Goal: Obtain resource: Download file/media

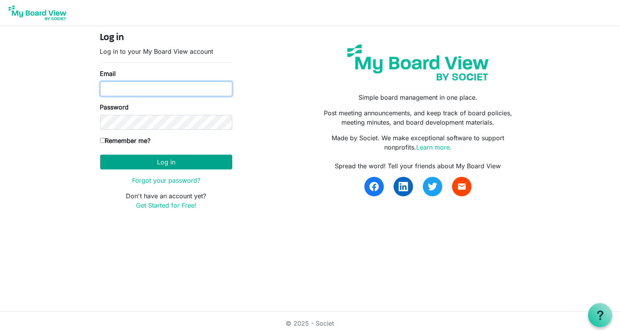
type input "Jessi@habitatsaltlake.org"
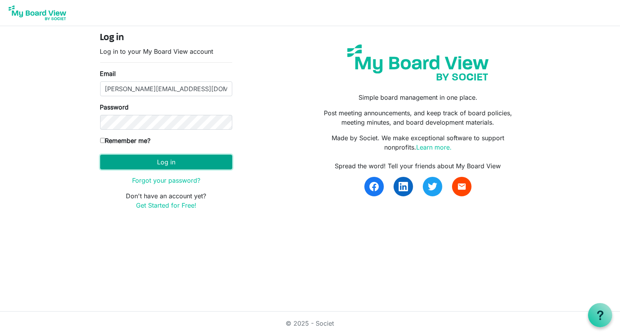
click at [139, 163] on button "Log in" at bounding box center [166, 162] width 132 height 15
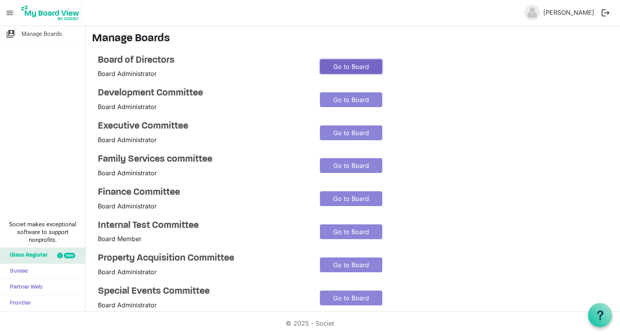
click at [347, 71] on link "Go to Board" at bounding box center [351, 66] width 62 height 15
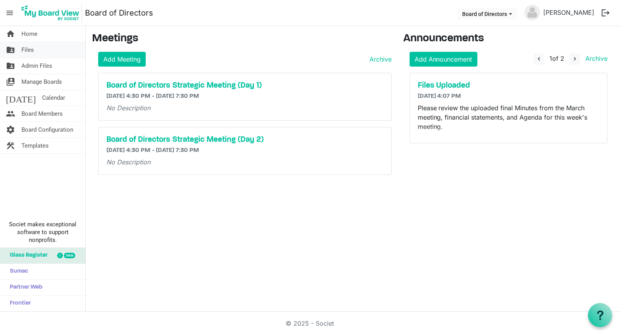
click at [29, 49] on span "Files" at bounding box center [27, 50] width 12 height 16
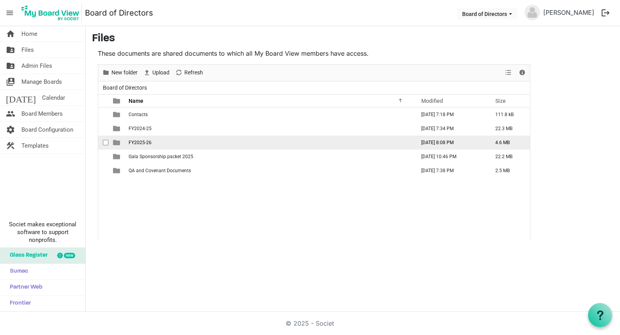
click at [142, 143] on span "FY2025-26" at bounding box center [140, 142] width 23 height 5
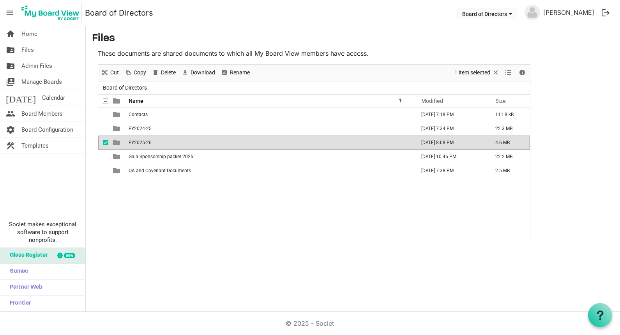
click at [142, 143] on span "FY2025-26" at bounding box center [140, 142] width 23 height 5
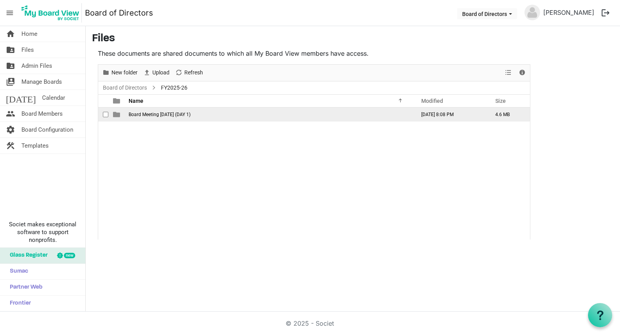
click at [171, 114] on span "Board Meeting August 26, 2025 (DAY 1)" at bounding box center [160, 114] width 62 height 5
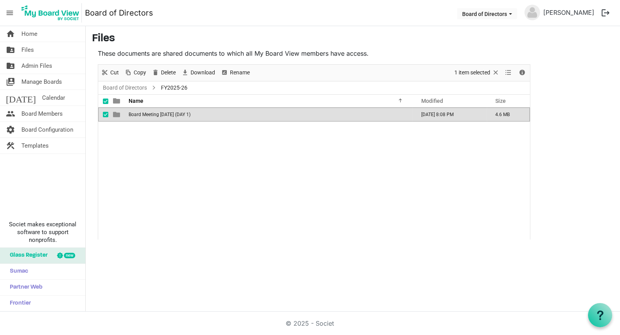
click at [171, 114] on span "Board Meeting August 26, 2025 (DAY 1)" at bounding box center [160, 114] width 62 height 5
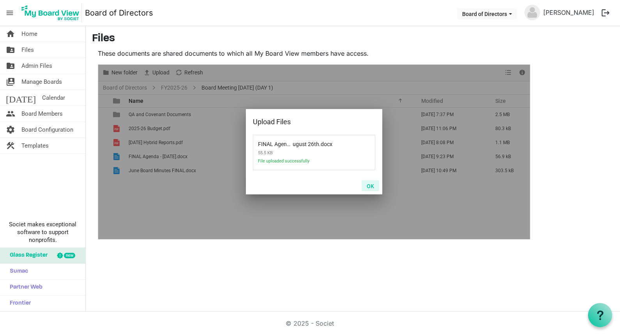
click at [371, 187] on button "OK" at bounding box center [370, 185] width 18 height 11
click at [369, 185] on button "OK" at bounding box center [370, 185] width 18 height 11
click at [371, 185] on button "OK" at bounding box center [370, 185] width 18 height 11
